Goal: Task Accomplishment & Management: Complete application form

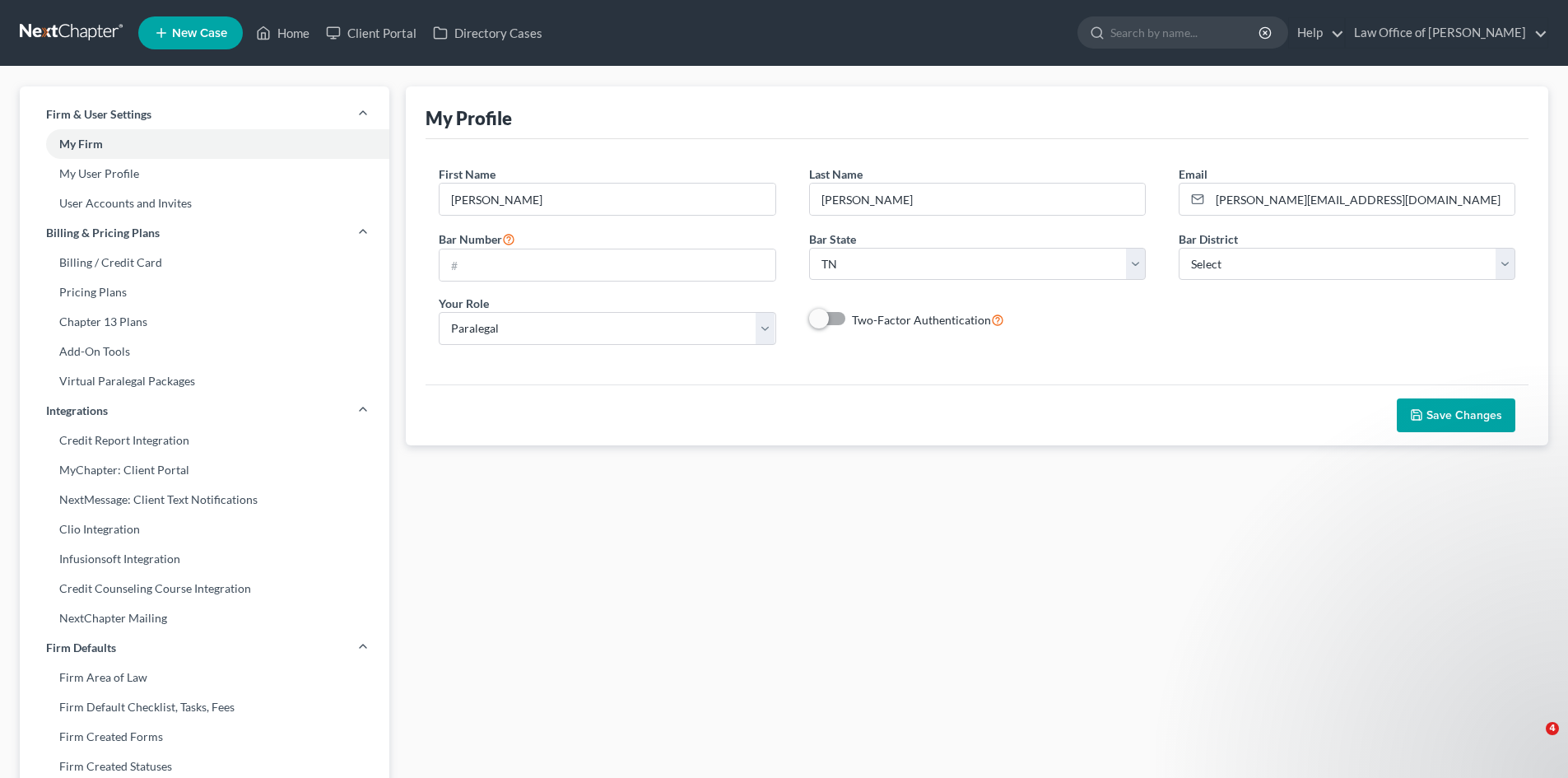
select select "44"
select select "paralegal"
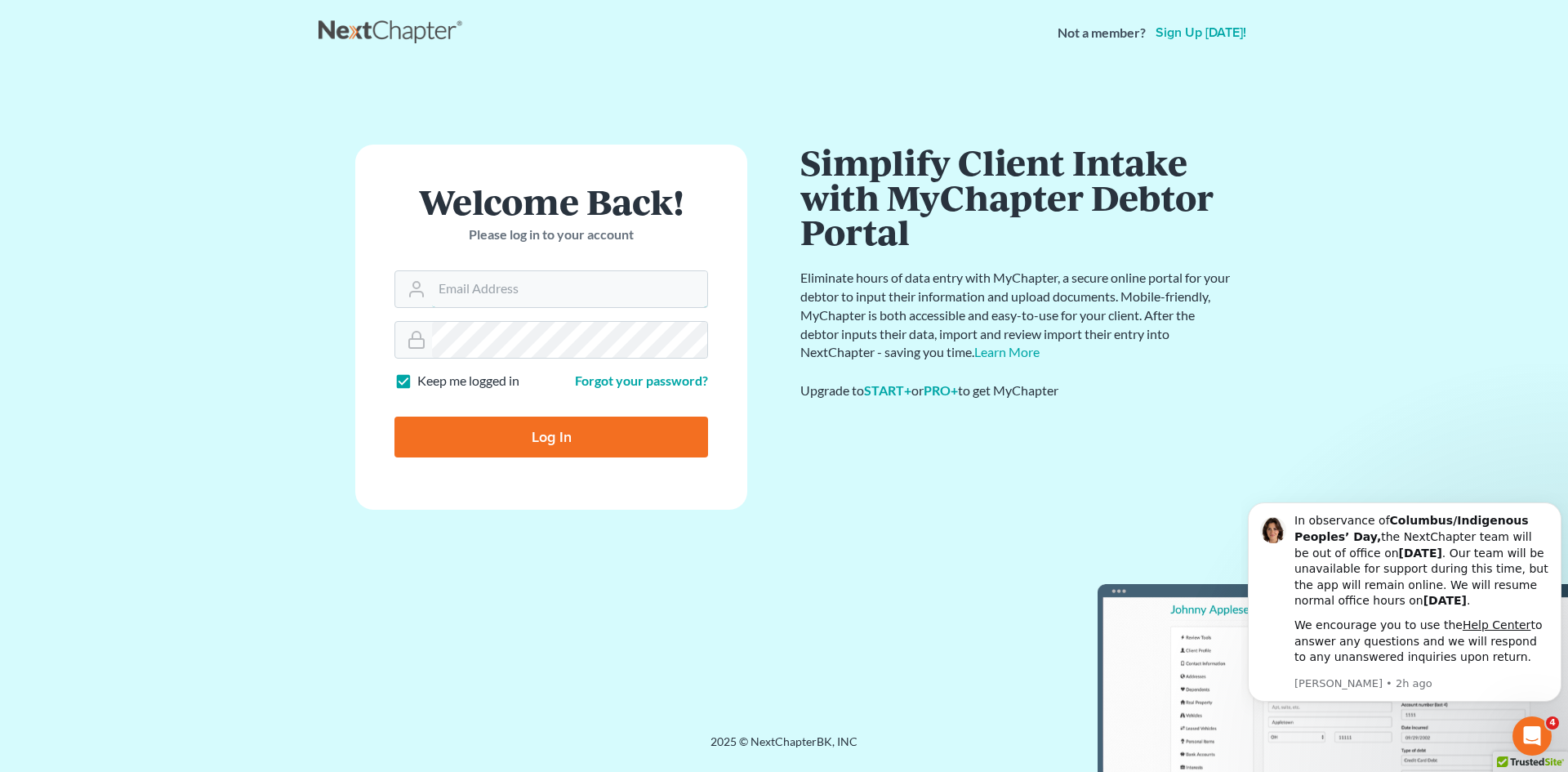
type input "[PERSON_NAME][EMAIL_ADDRESS][DOMAIN_NAME]"
drag, startPoint x: 583, startPoint y: 440, endPoint x: 584, endPoint y: 432, distance: 8.1
click at [583, 440] on input "Log In" at bounding box center [551, 437] width 314 height 41
type input "Thinking..."
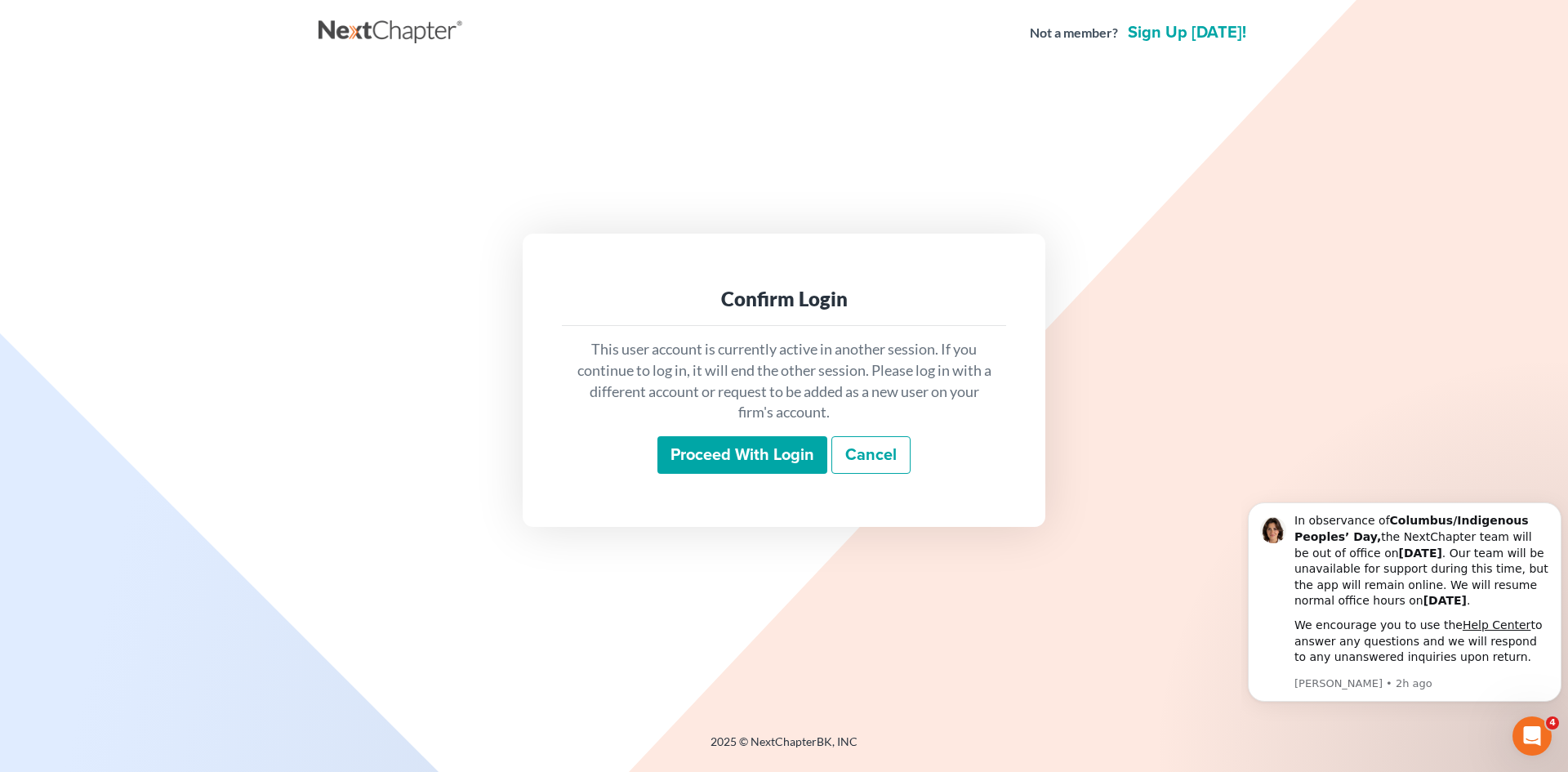
click at [748, 450] on input "Proceed with login" at bounding box center [742, 454] width 170 height 37
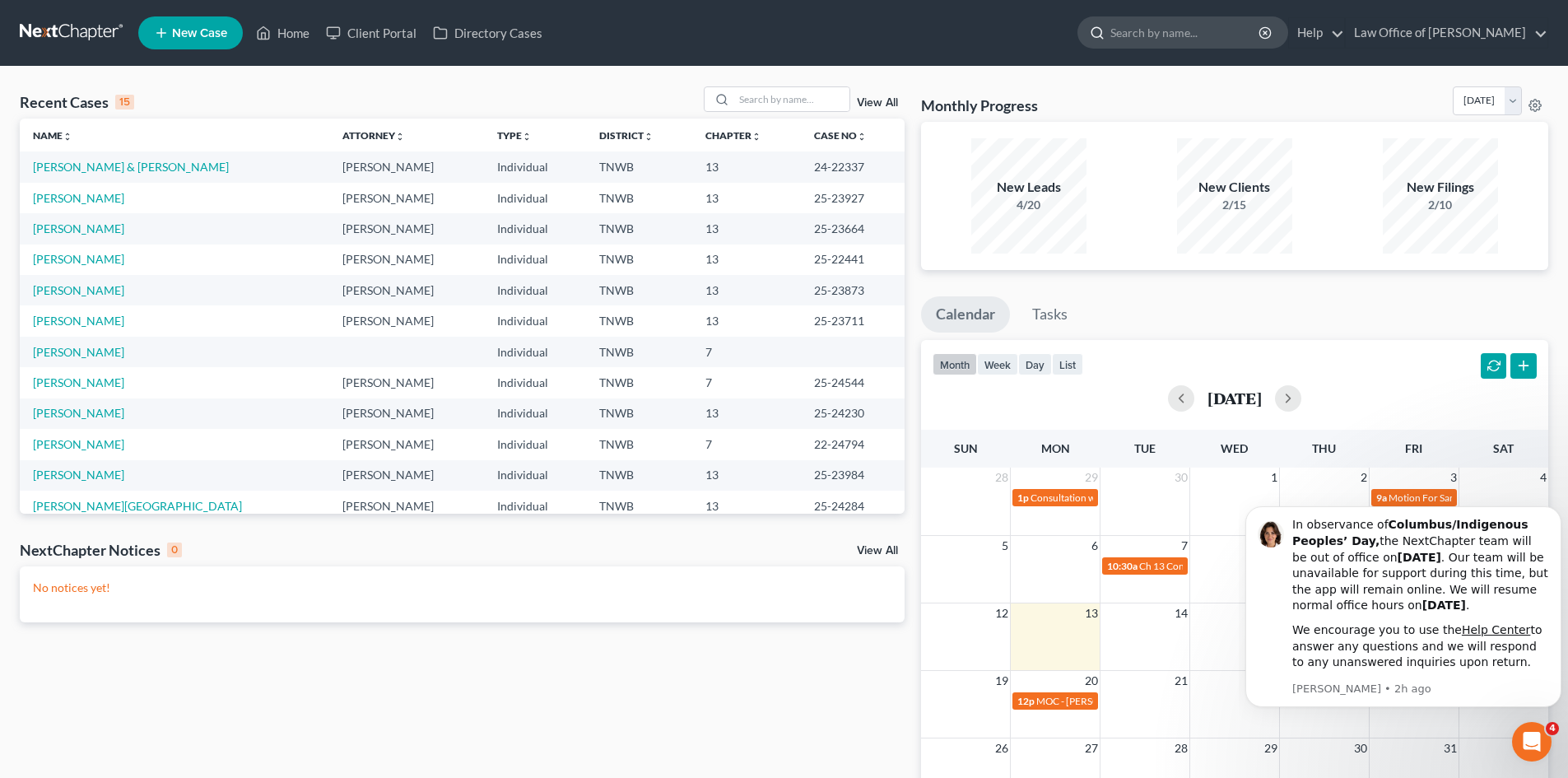
click at [1197, 30] on input "search" at bounding box center [1186, 32] width 151 height 30
type input "h"
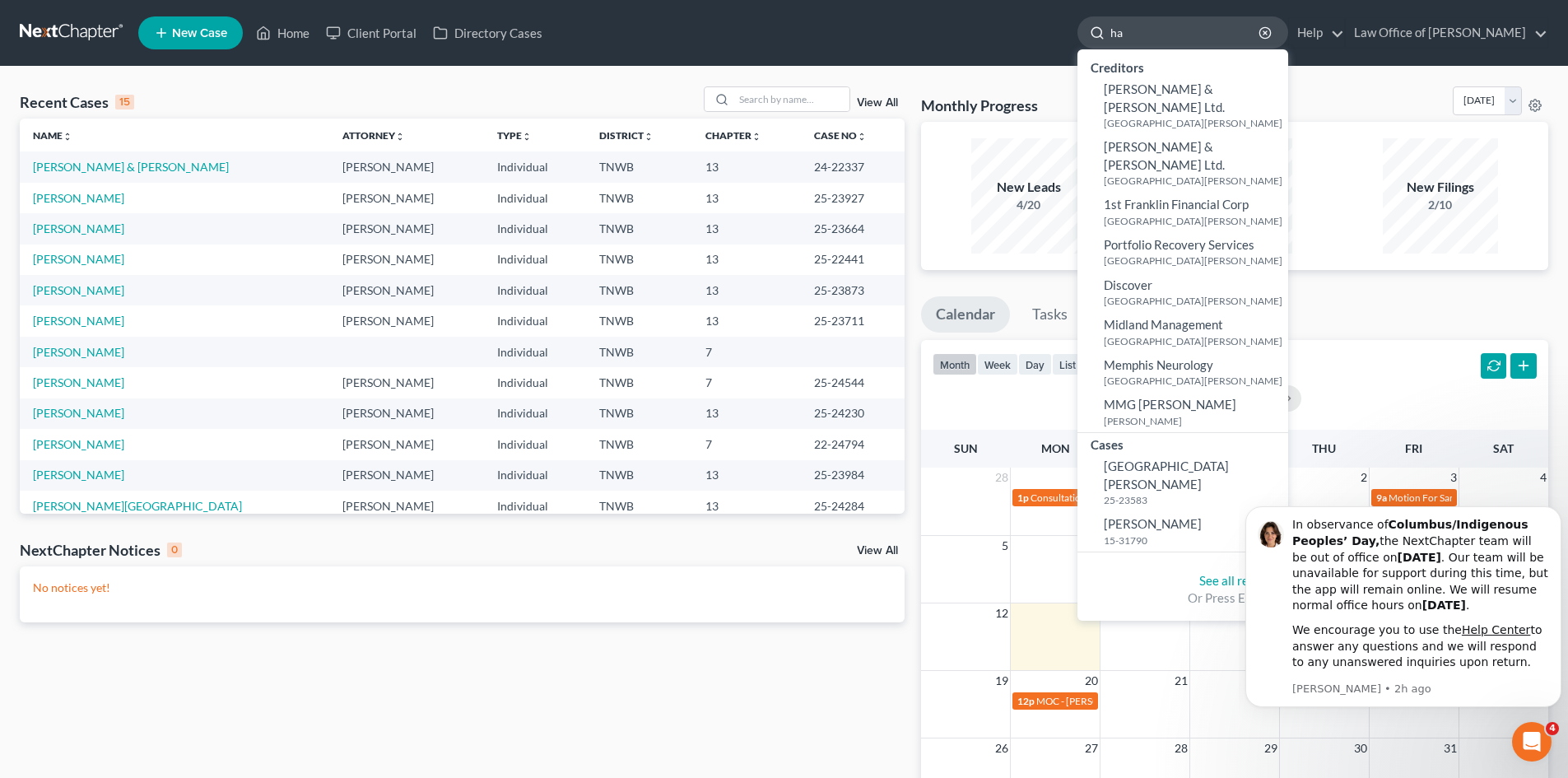
type input "h"
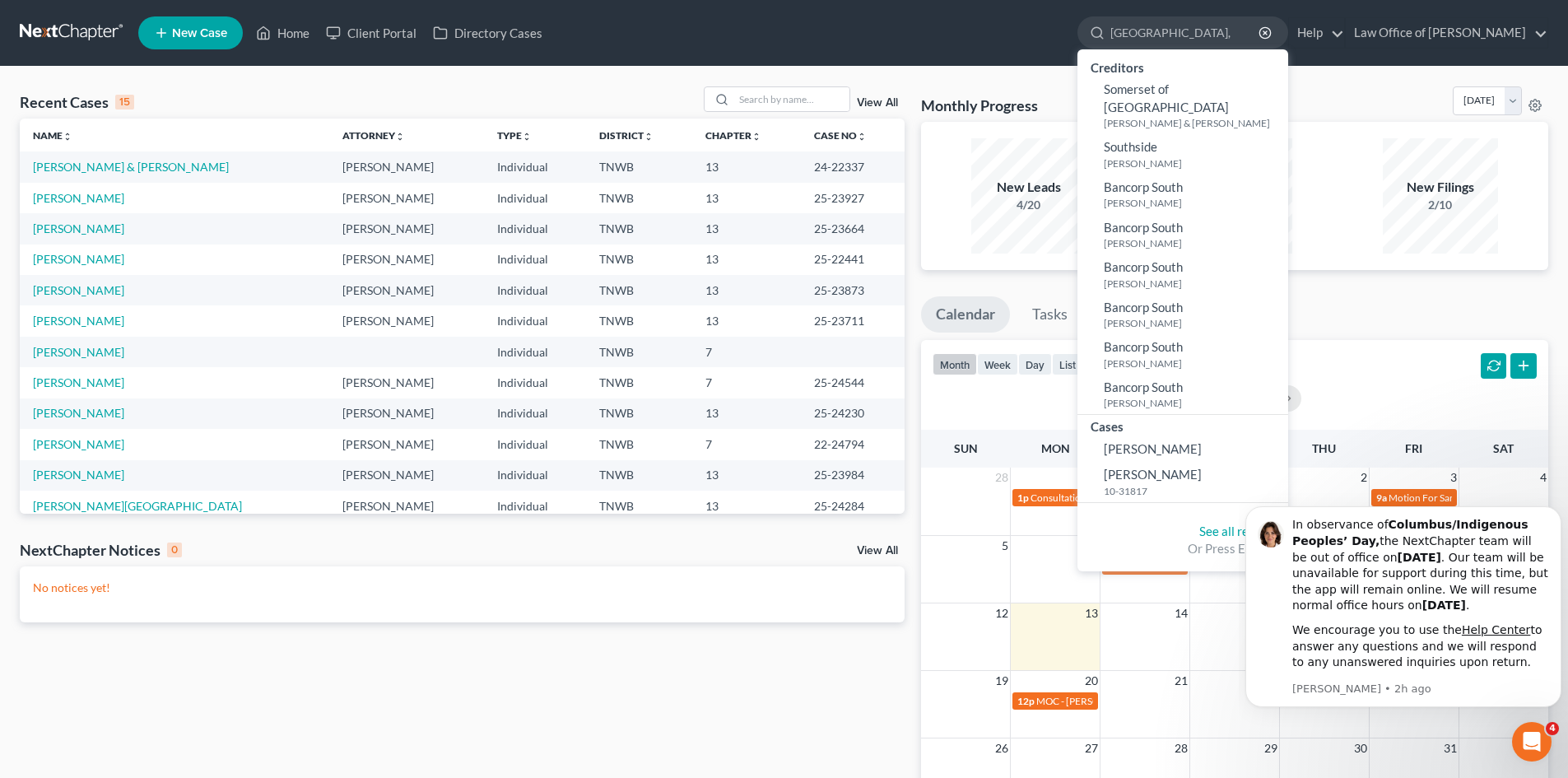
type input "[GEOGRAPHIC_DATA],"
click at [753, 127] on th "Chapter unfold_more expand_more expand_less" at bounding box center [746, 134] width 108 height 33
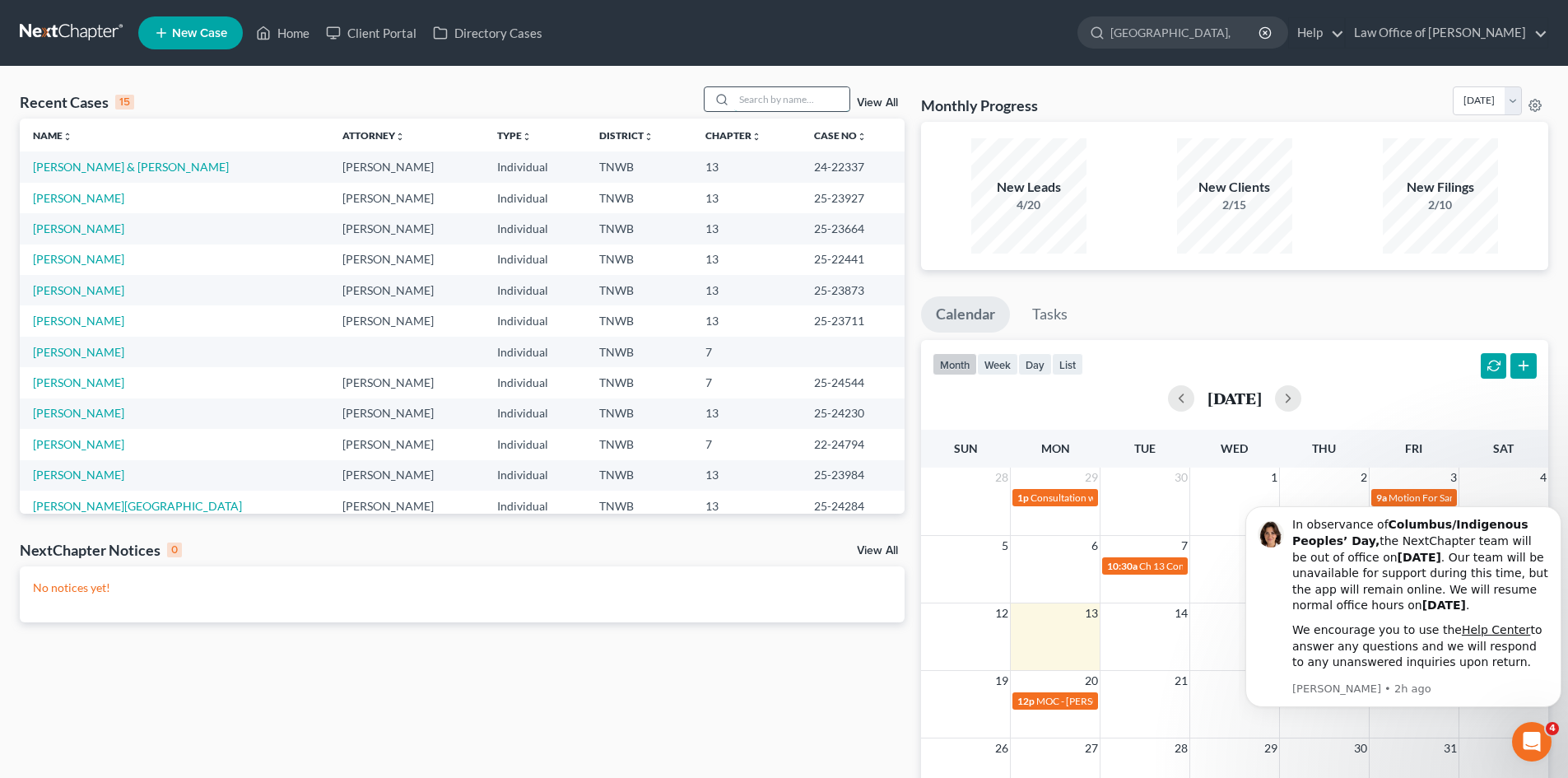
click at [769, 92] on input "search" at bounding box center [792, 99] width 116 height 24
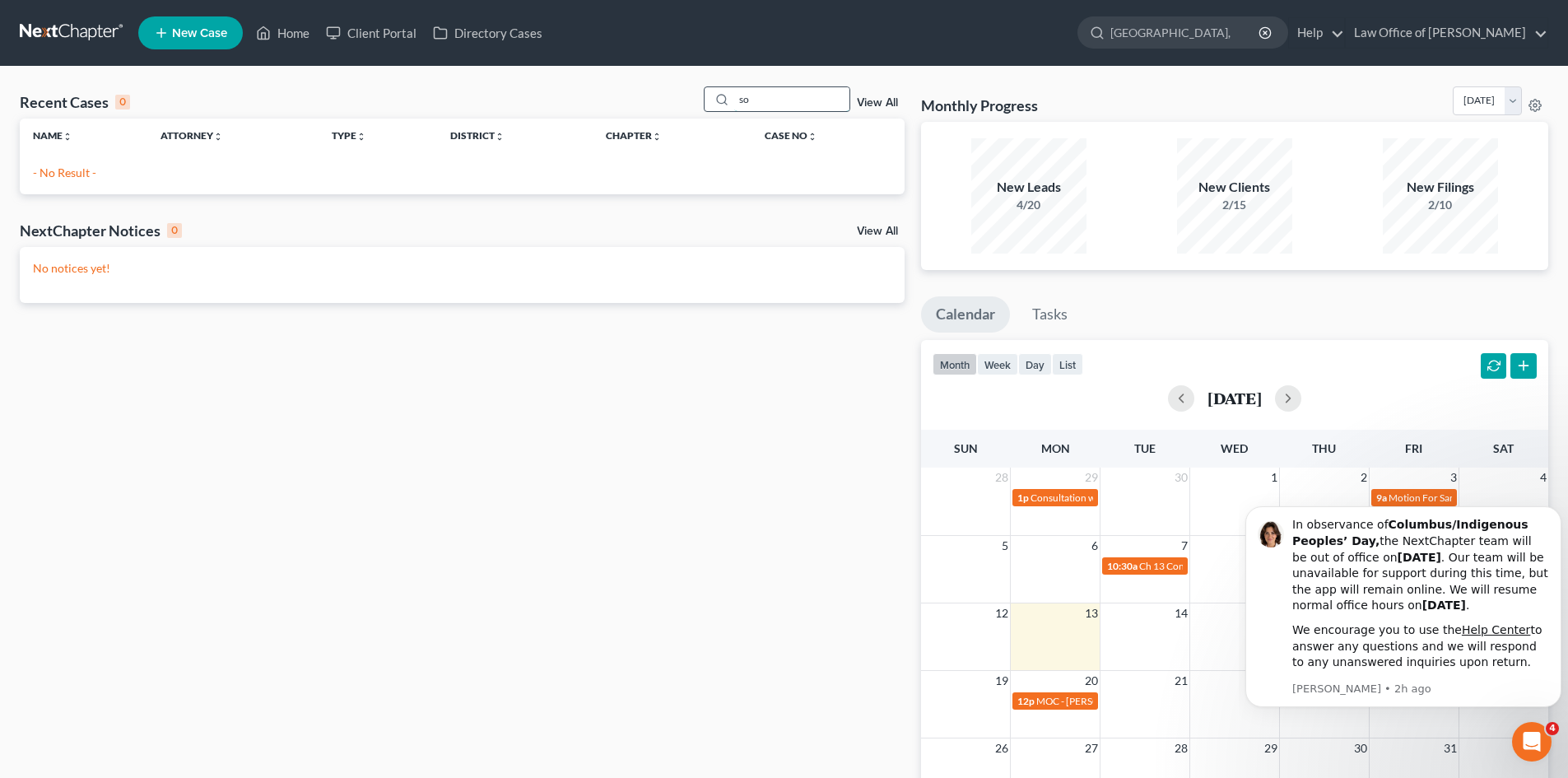
type input "s"
drag, startPoint x: 817, startPoint y: 104, endPoint x: 708, endPoint y: 110, distance: 109.2
click at [708, 110] on div "somerville" at bounding box center [776, 99] width 146 height 25
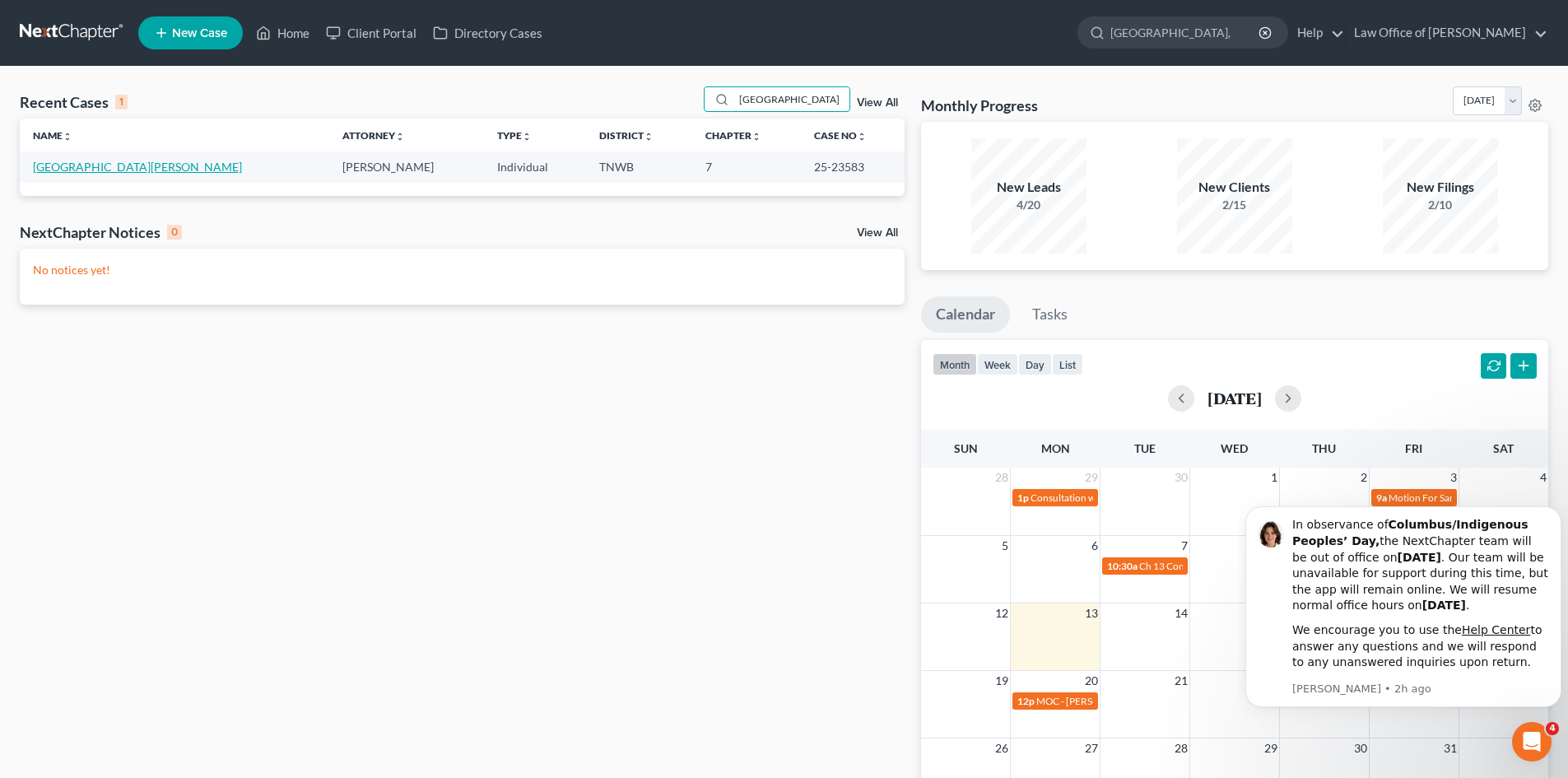
type input "[GEOGRAPHIC_DATA]"
click at [106, 170] on link "[GEOGRAPHIC_DATA][PERSON_NAME]" at bounding box center [137, 167] width 209 height 14
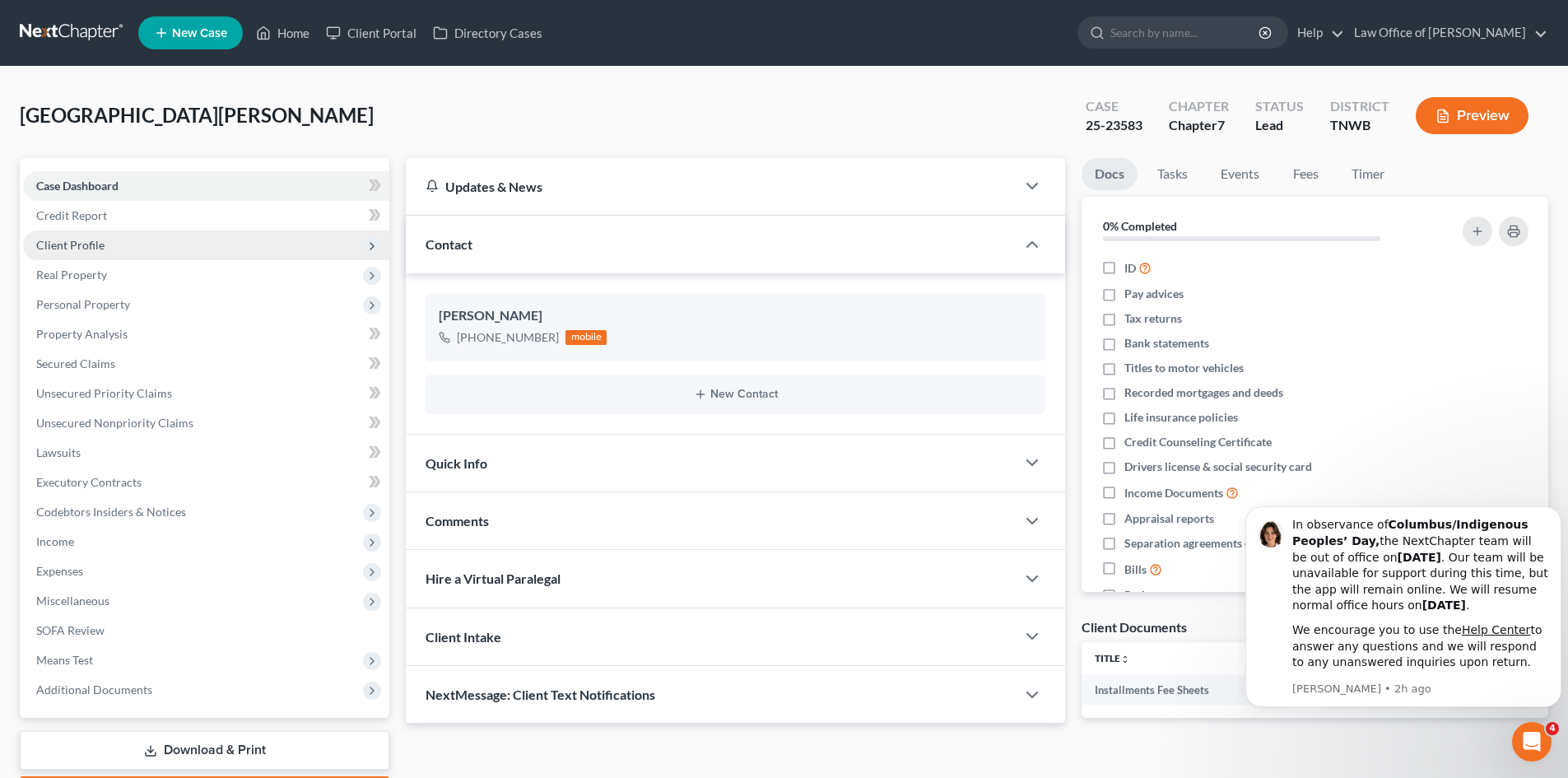
click at [106, 247] on span "Client Profile" at bounding box center [206, 245] width 367 height 30
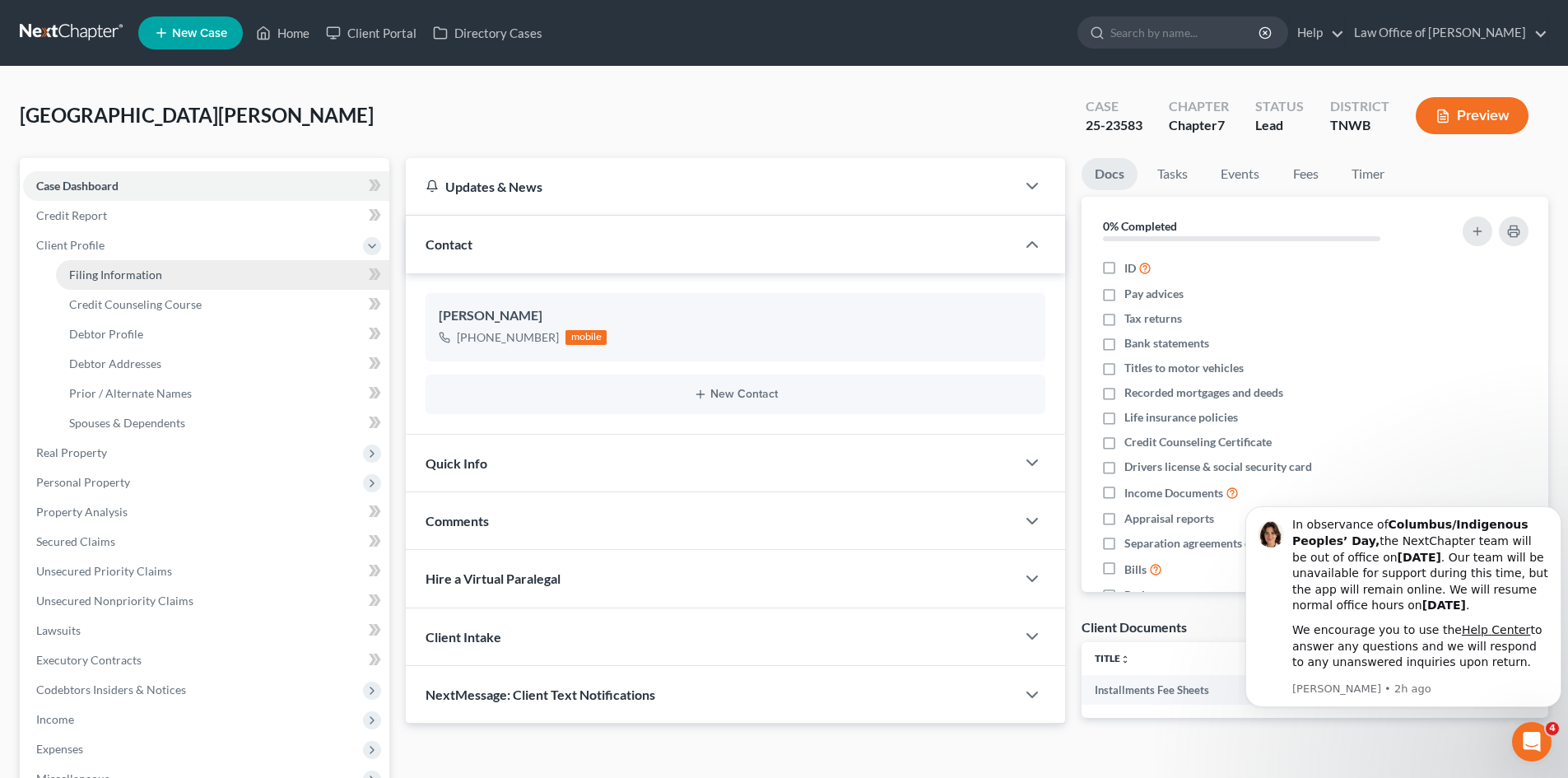
click at [136, 274] on span "Filing Information" at bounding box center [116, 274] width 93 height 14
select select "1"
select select "0"
select select "44"
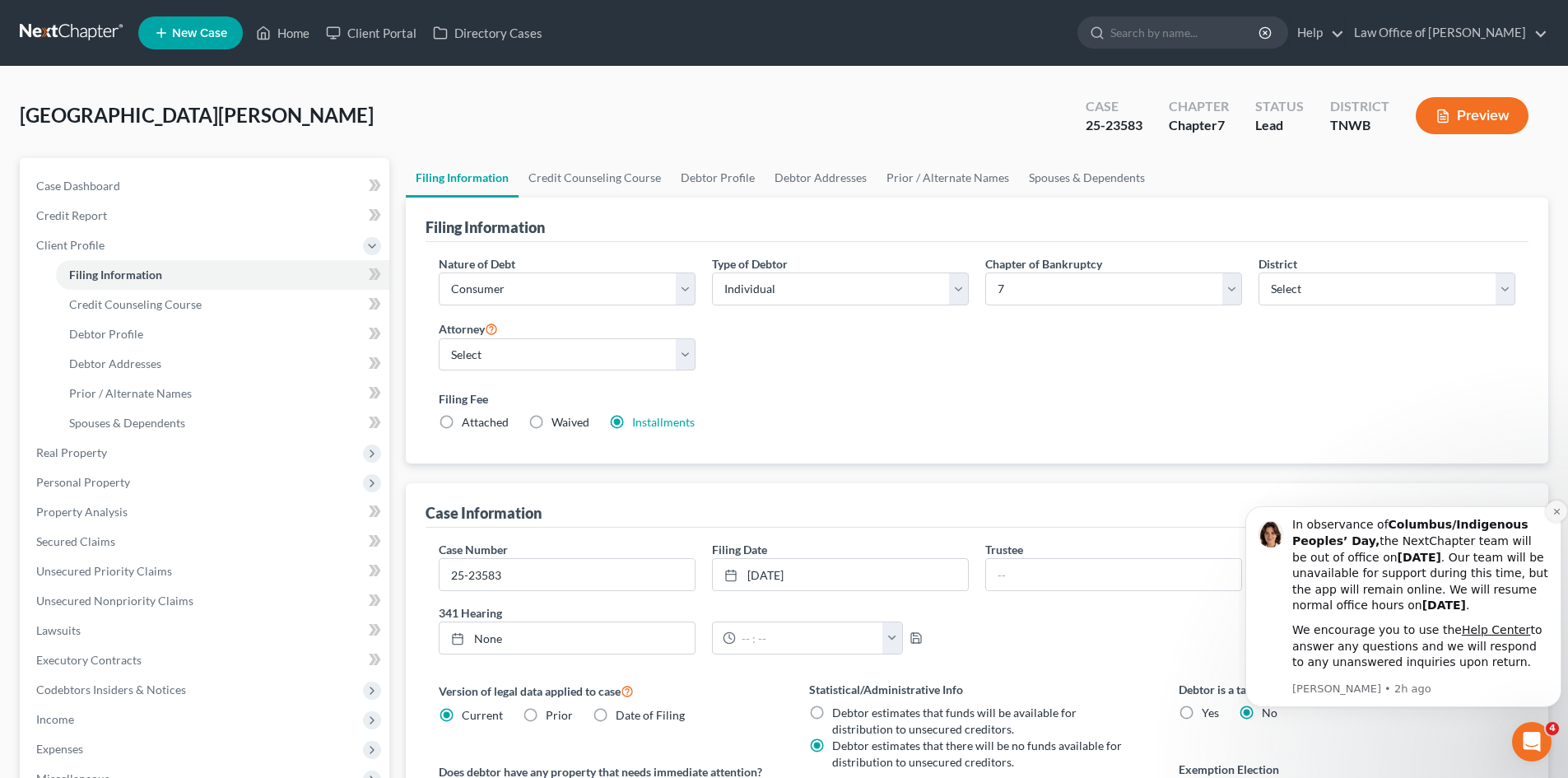
click at [1556, 509] on icon "Dismiss notification" at bounding box center [1557, 512] width 9 height 9
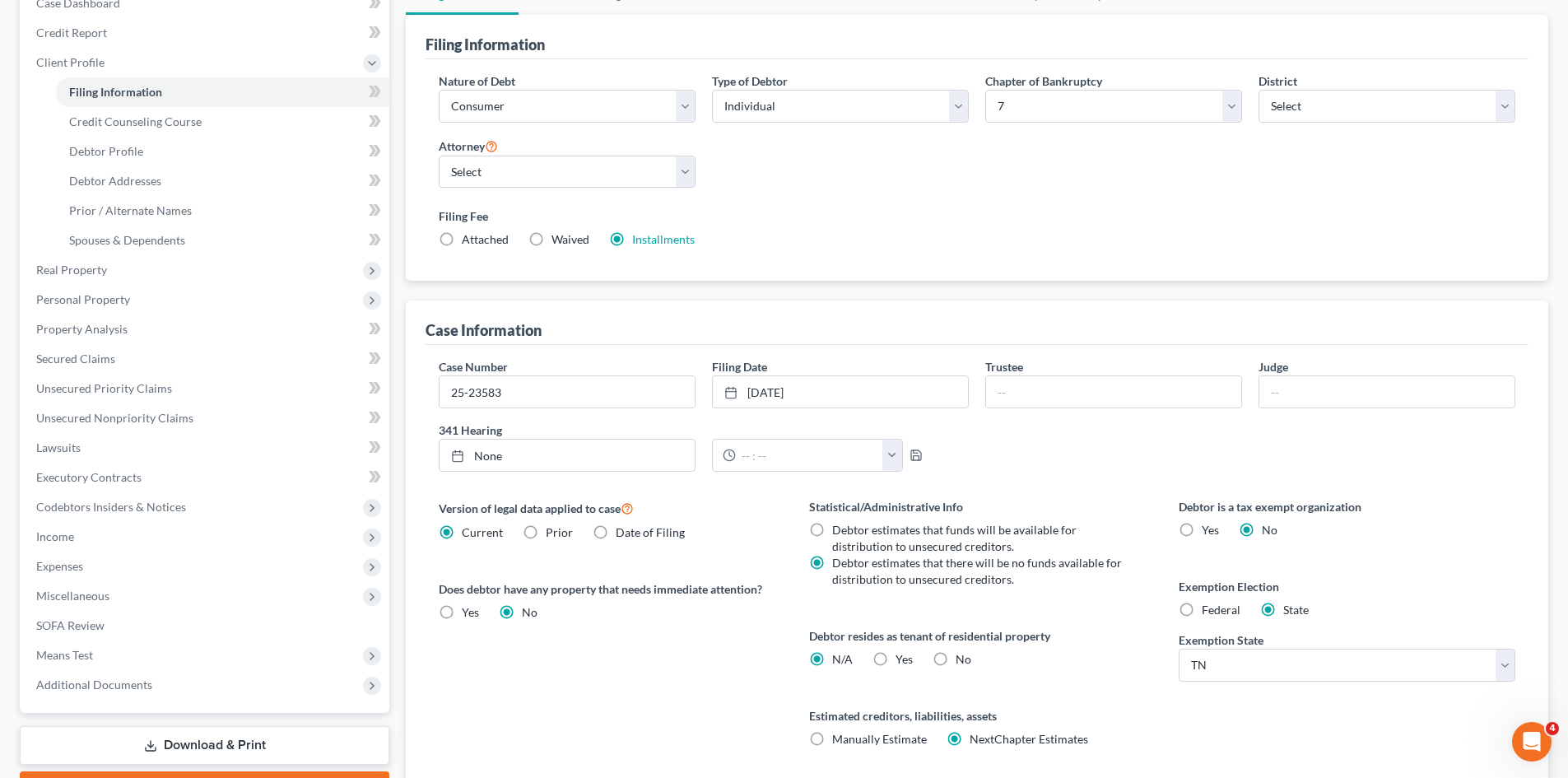
scroll to position [180, 0]
